Goal: Task Accomplishment & Management: Manage account settings

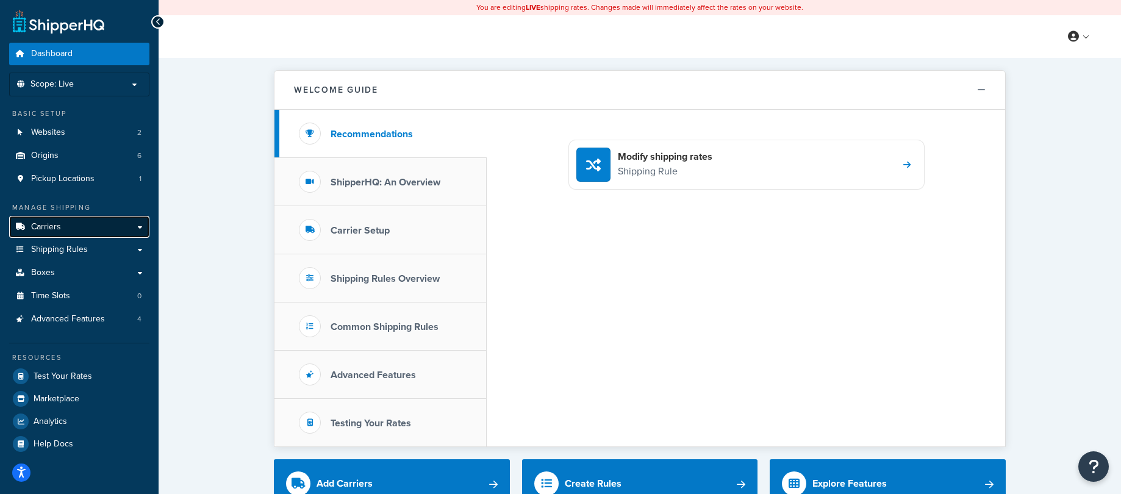
click at [58, 233] on link "Carriers" at bounding box center [79, 227] width 140 height 23
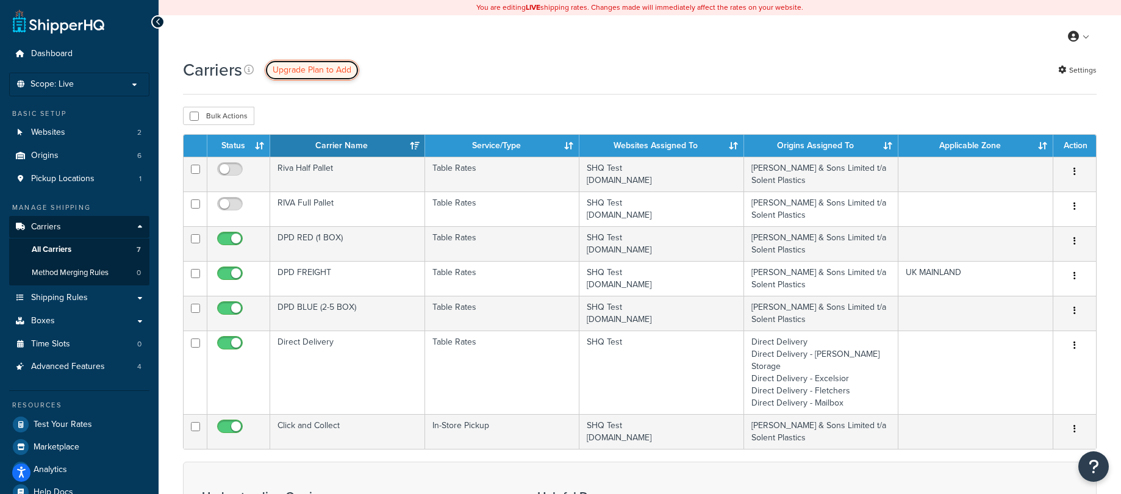
click at [297, 68] on span "Upgrade Plan to Add" at bounding box center [312, 69] width 79 height 13
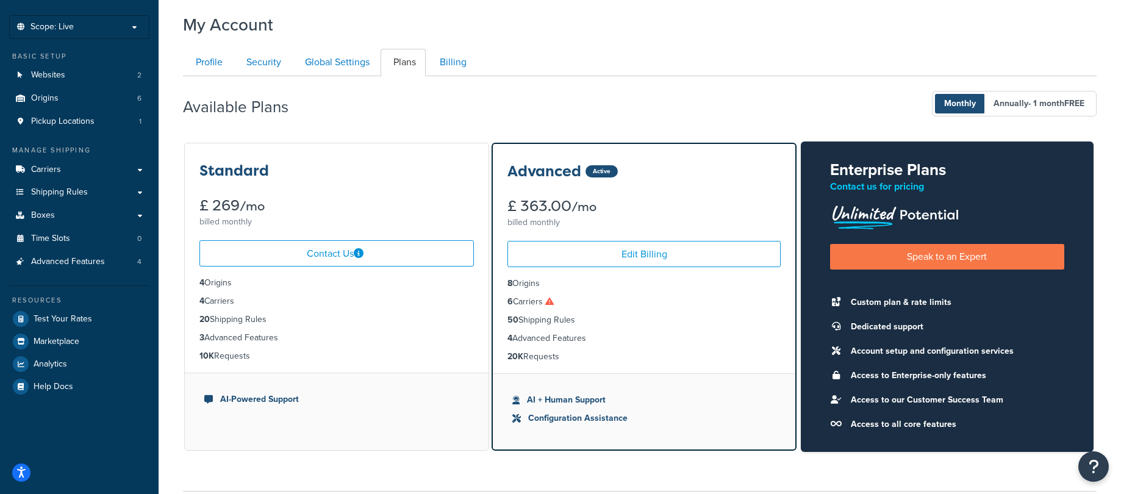
scroll to position [51, 0]
